Goal: Task Accomplishment & Management: Complete application form

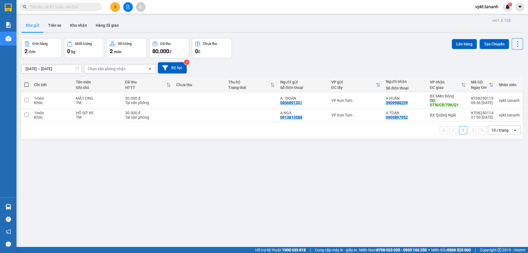
click at [114, 6] on icon "plus" at bounding box center [115, 7] width 4 height 4
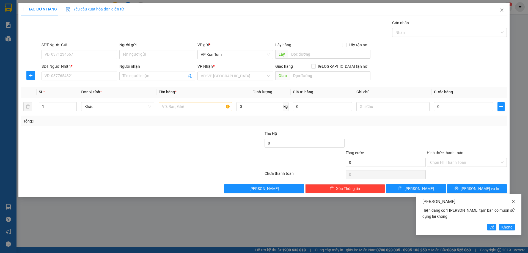
click at [513, 200] on icon "close" at bounding box center [513, 201] width 4 height 4
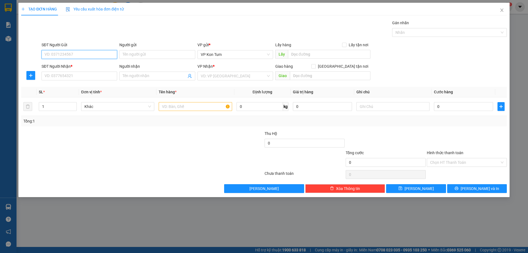
click at [62, 52] on input "SĐT Người Gửi" at bounding box center [80, 54] width 76 height 9
type input "0935623389"
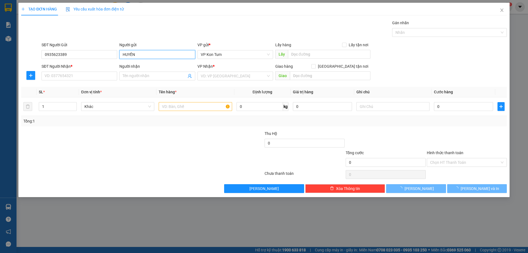
type input "HUYỀN"
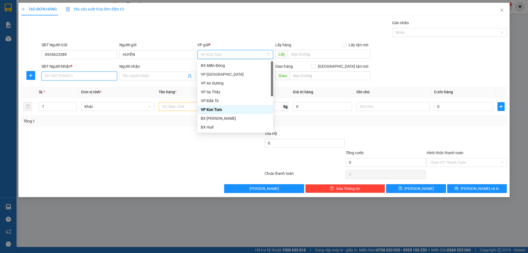
click at [64, 75] on input "SĐT Người Nhận *" at bounding box center [80, 75] width 76 height 9
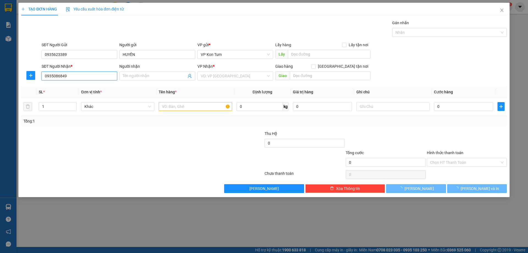
type input "0935086849"
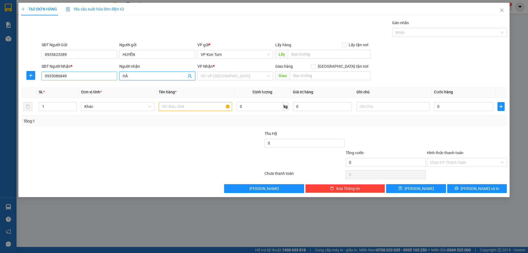
type input "HÀ"
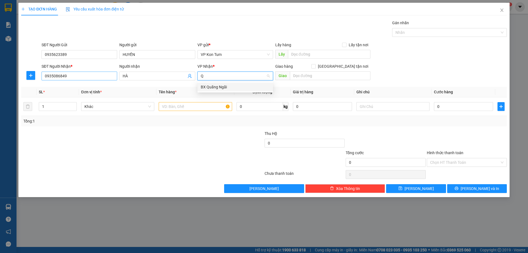
type input "QU"
click at [238, 87] on div "BX Quãng Ngãi" at bounding box center [235, 87] width 69 height 6
click at [183, 147] on div at bounding box center [223, 139] width 81 height 19
click at [192, 104] on input "text" at bounding box center [195, 106] width 73 height 9
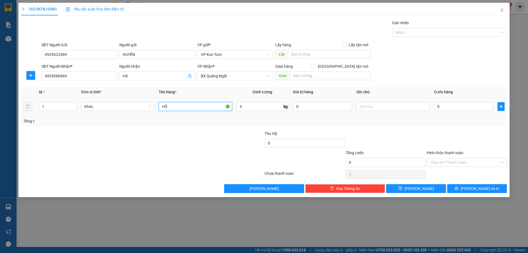
type input "H"
type input "GIẤY TỜ"
click at [452, 103] on input "0" at bounding box center [463, 106] width 59 height 9
type input "3"
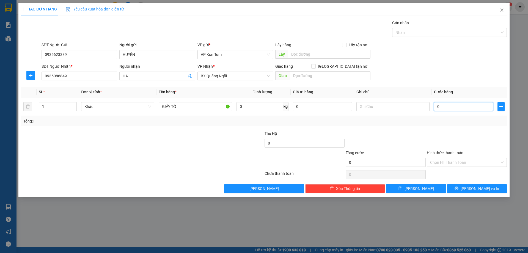
type input "3"
type input "30"
type input "300"
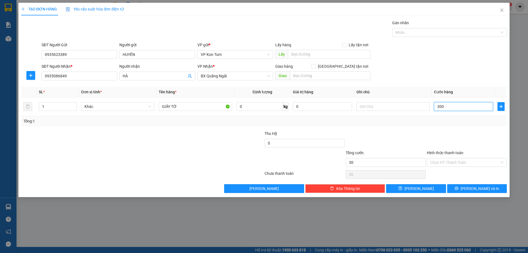
type input "300"
type input "3.000"
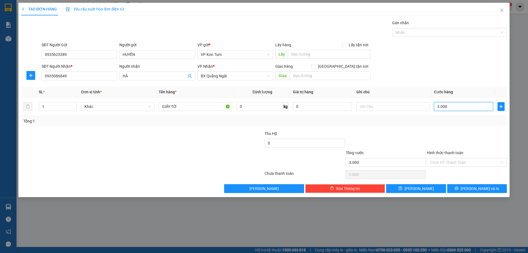
type input "30.000"
click at [393, 125] on div "Tổng: 1" at bounding box center [264, 121] width 486 height 10
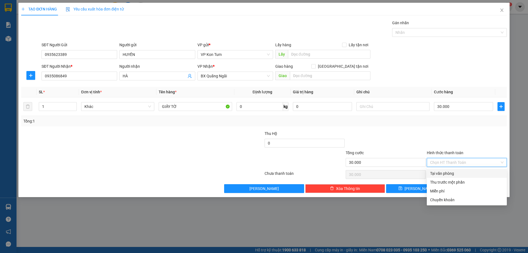
drag, startPoint x: 458, startPoint y: 160, endPoint x: 459, endPoint y: 163, distance: 3.0
click at [458, 160] on input "Hình thức thanh toán" at bounding box center [465, 162] width 70 height 8
click at [454, 174] on div "Tại văn phòng" at bounding box center [466, 173] width 73 height 6
type input "0"
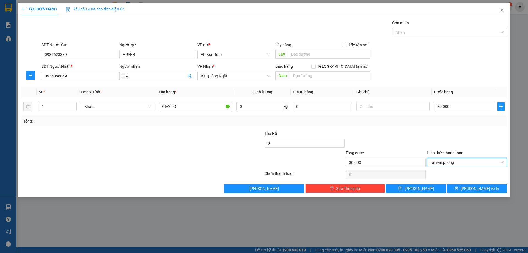
click at [396, 139] on div at bounding box center [385, 139] width 81 height 19
click at [481, 190] on span "Lưu và In" at bounding box center [480, 188] width 38 height 6
